Goal: Entertainment & Leisure: Consume media (video, audio)

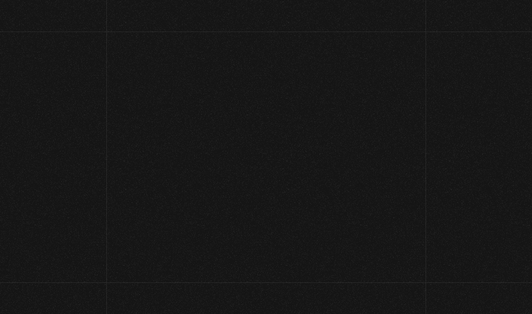
scroll to position [6, 0]
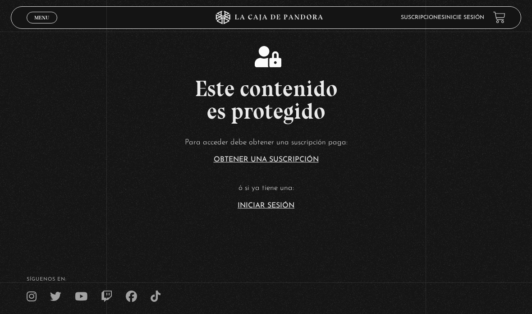
click at [261, 209] on link "Iniciar Sesión" at bounding box center [265, 205] width 57 height 7
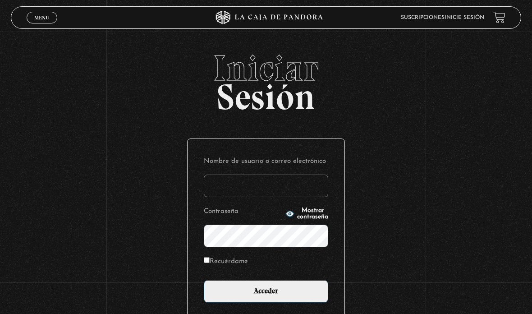
type input "aleebuenoo@hotmail.com"
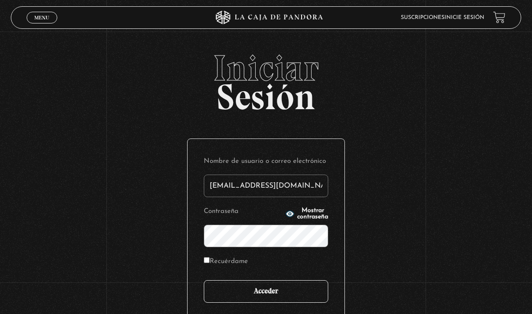
click at [271, 295] on input "Acceder" at bounding box center [266, 291] width 124 height 23
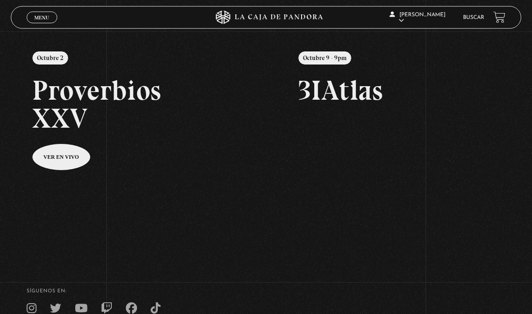
scroll to position [81, 0]
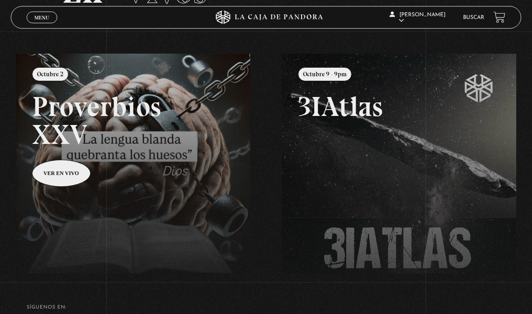
click at [47, 20] on span "Menu" at bounding box center [41, 17] width 15 height 5
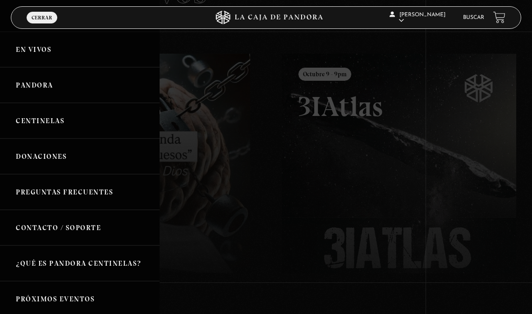
click at [28, 93] on link "Pandora" at bounding box center [79, 85] width 159 height 36
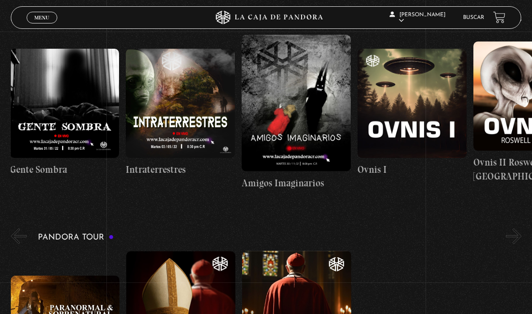
click at [188, 114] on figure at bounding box center [180, 103] width 109 height 109
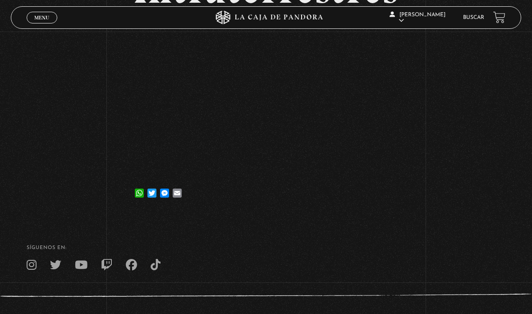
scroll to position [122, 0]
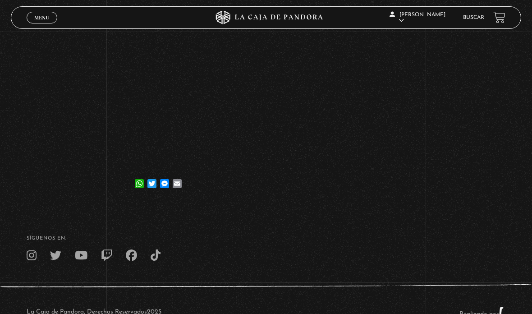
click at [53, 15] on link "Menu Cerrar" at bounding box center [42, 18] width 31 height 12
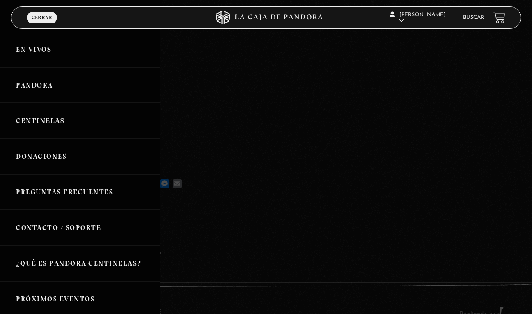
click at [76, 133] on link "Centinelas" at bounding box center [79, 121] width 159 height 36
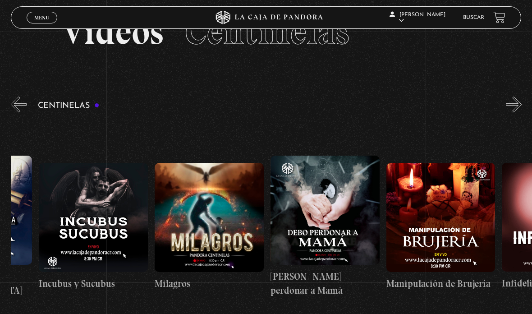
scroll to position [0, 3908]
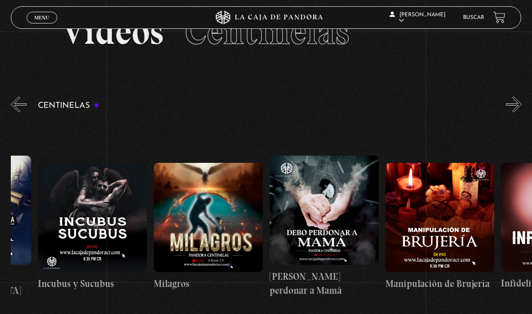
click at [215, 200] on figure at bounding box center [208, 217] width 109 height 109
